Goal: Obtain resource: Obtain resource

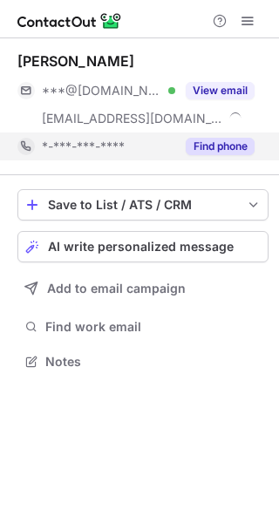
scroll to position [349, 279]
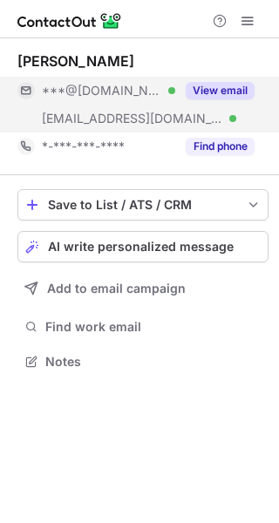
click at [232, 89] on button "View email" at bounding box center [220, 90] width 69 height 17
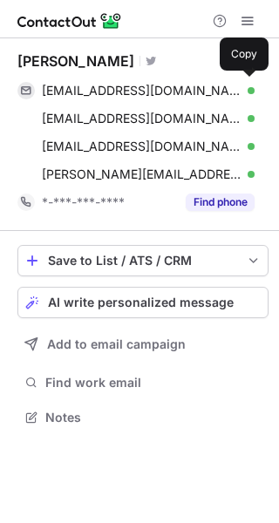
scroll to position [405, 279]
click at [232, 89] on div "michaelmwax@gmail.com Verified" at bounding box center [148, 91] width 213 height 16
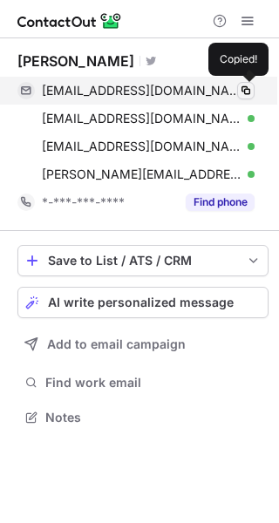
click at [242, 86] on span at bounding box center [246, 91] width 14 height 14
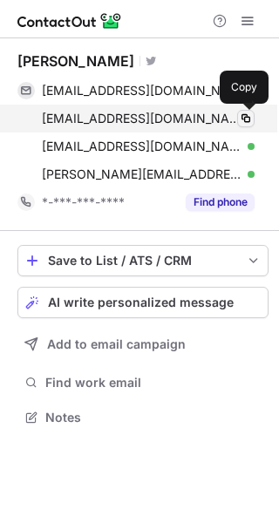
click at [247, 119] on span at bounding box center [246, 119] width 14 height 14
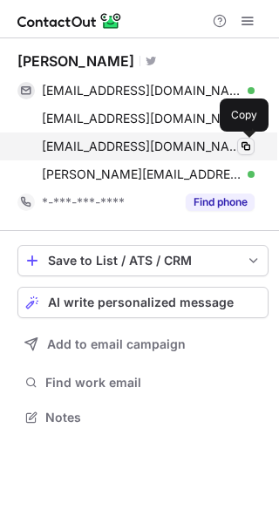
click at [245, 152] on span at bounding box center [246, 146] width 14 height 14
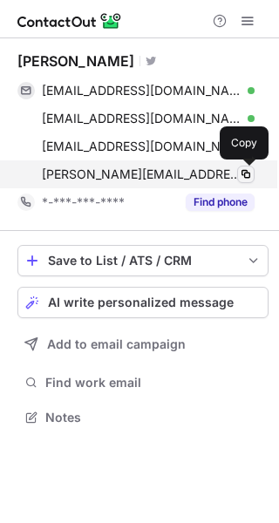
click at [243, 178] on span at bounding box center [246, 174] width 14 height 14
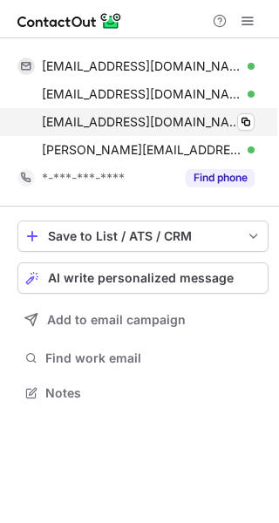
scroll to position [381, 279]
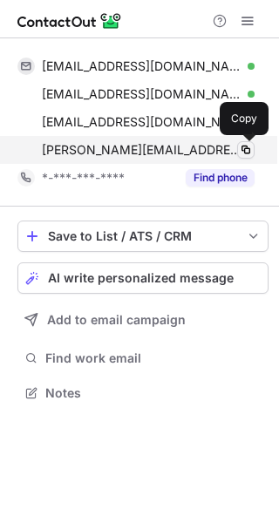
click at [248, 149] on span at bounding box center [246, 150] width 14 height 14
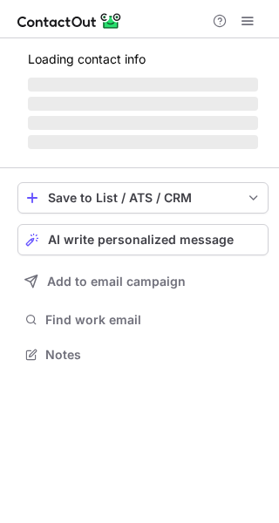
scroll to position [353, 279]
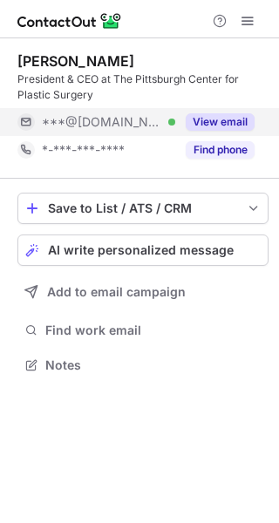
click at [223, 125] on button "View email" at bounding box center [220, 121] width 69 height 17
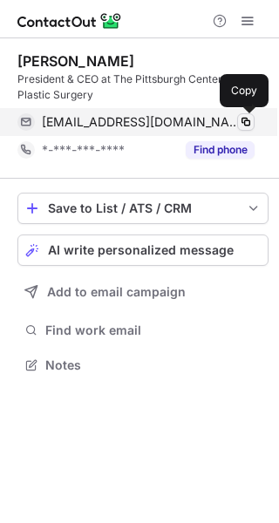
click at [240, 124] on span at bounding box center [246, 122] width 14 height 14
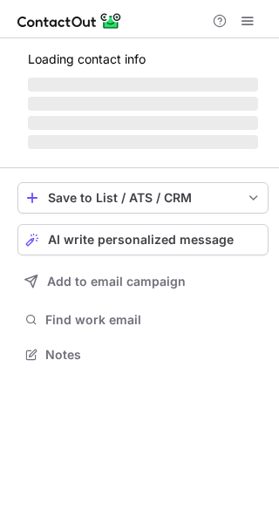
scroll to position [365, 279]
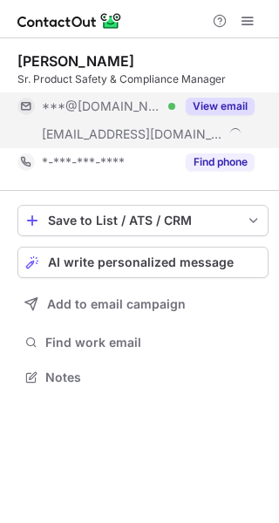
click at [227, 107] on button "View email" at bounding box center [220, 106] width 69 height 17
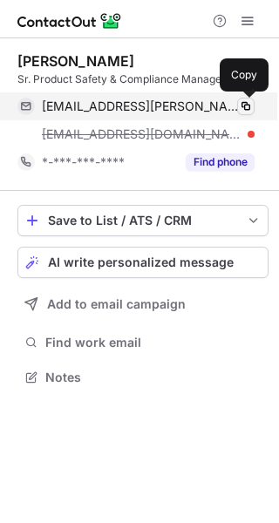
click at [241, 111] on span at bounding box center [246, 106] width 14 height 14
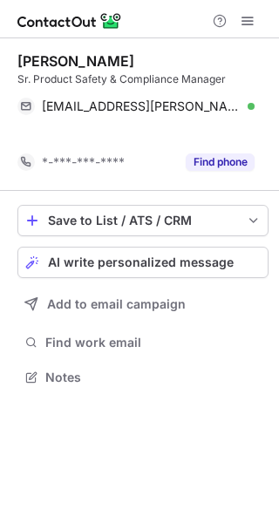
scroll to position [337, 279]
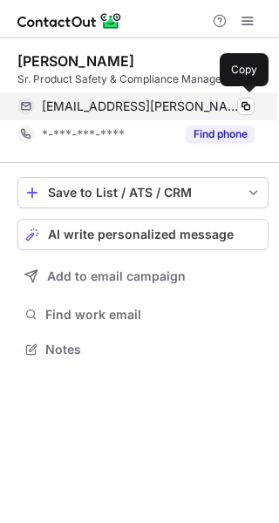
scroll to position [337, 279]
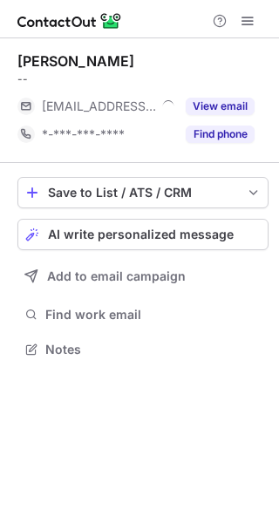
scroll to position [337, 279]
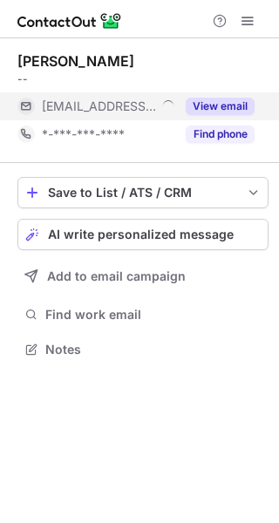
click at [205, 104] on button "View email" at bounding box center [220, 106] width 69 height 17
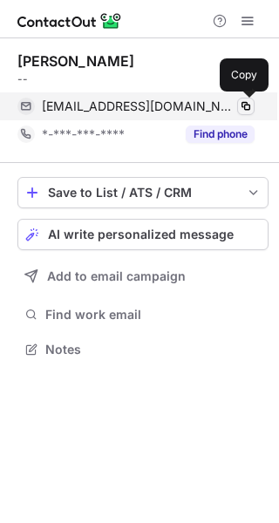
click at [246, 108] on span at bounding box center [246, 106] width 14 height 14
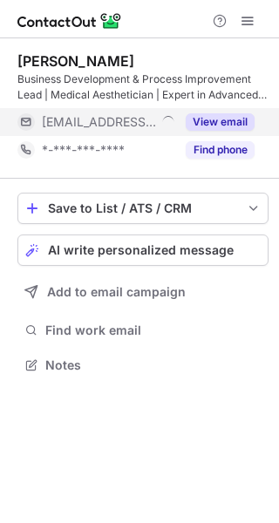
scroll to position [353, 279]
click at [238, 134] on div "View email" at bounding box center [214, 122] width 79 height 28
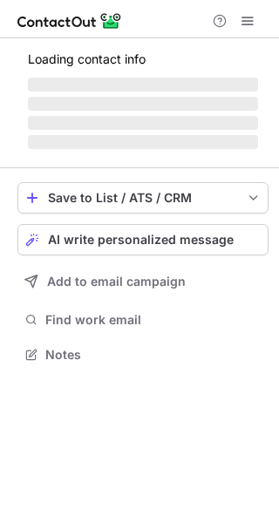
scroll to position [409, 279]
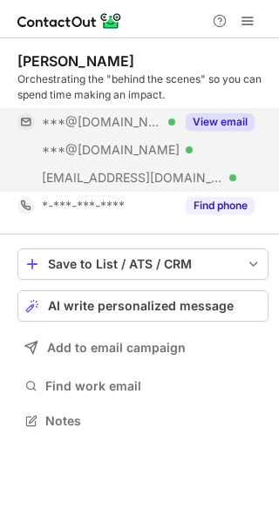
click at [220, 127] on button "View email" at bounding box center [220, 121] width 69 height 17
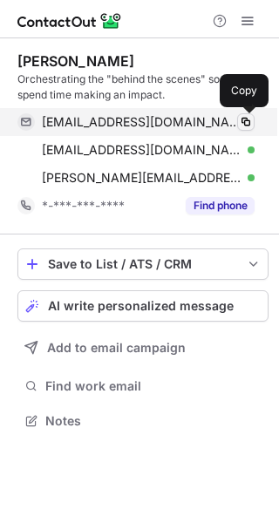
click at [243, 120] on span at bounding box center [246, 122] width 14 height 14
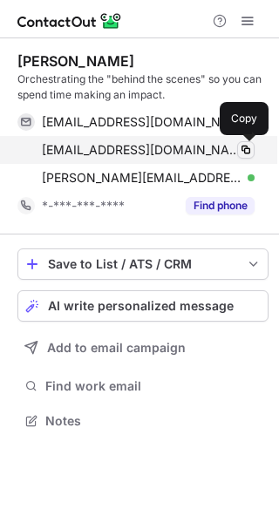
click at [244, 146] on span at bounding box center [246, 150] width 14 height 14
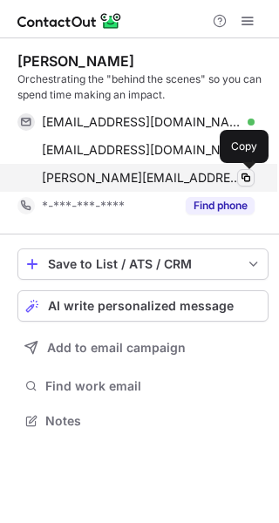
click at [251, 180] on span at bounding box center [246, 178] width 14 height 14
